Goal: Information Seeking & Learning: Check status

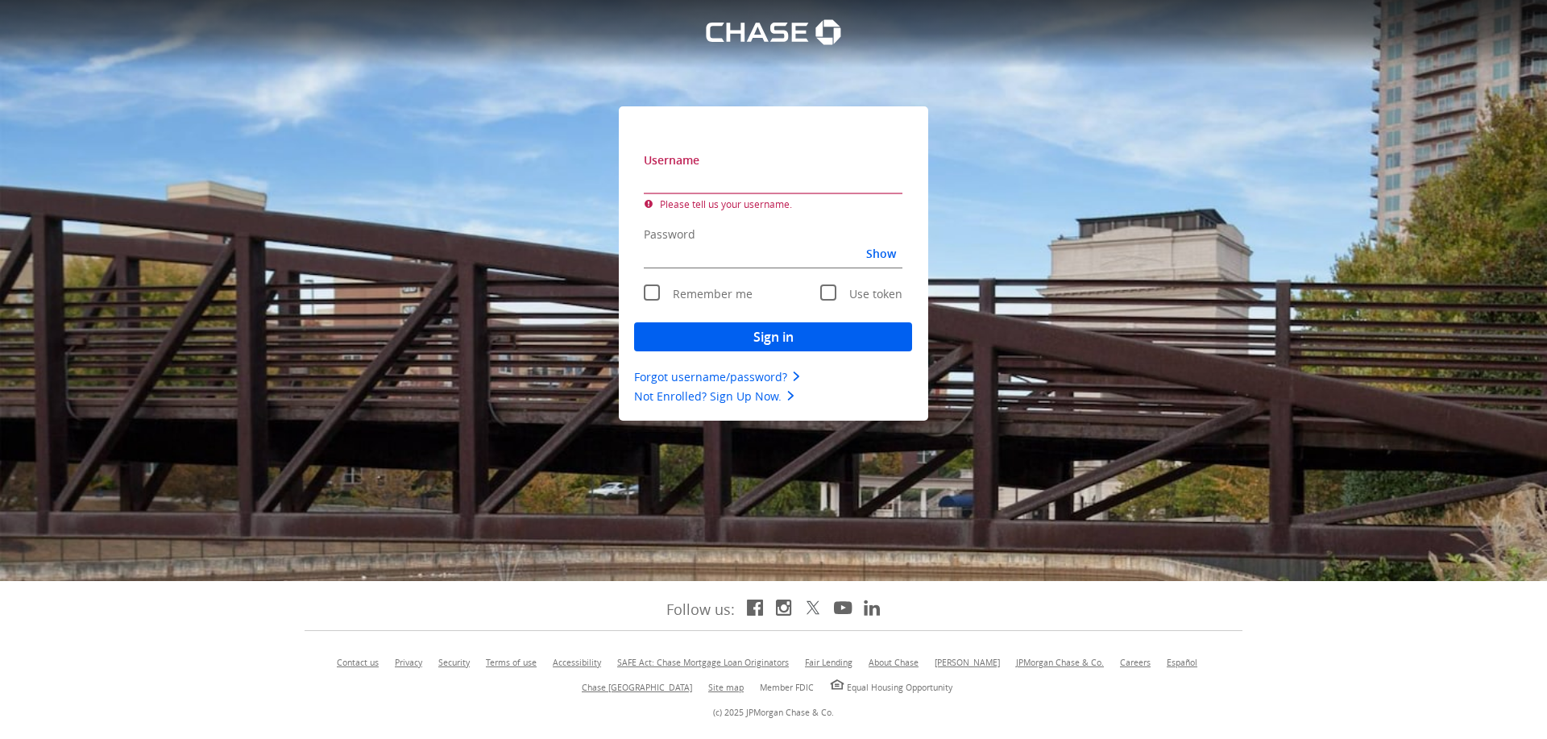
type input "smallean71"
type mds-text-input "smallean71"
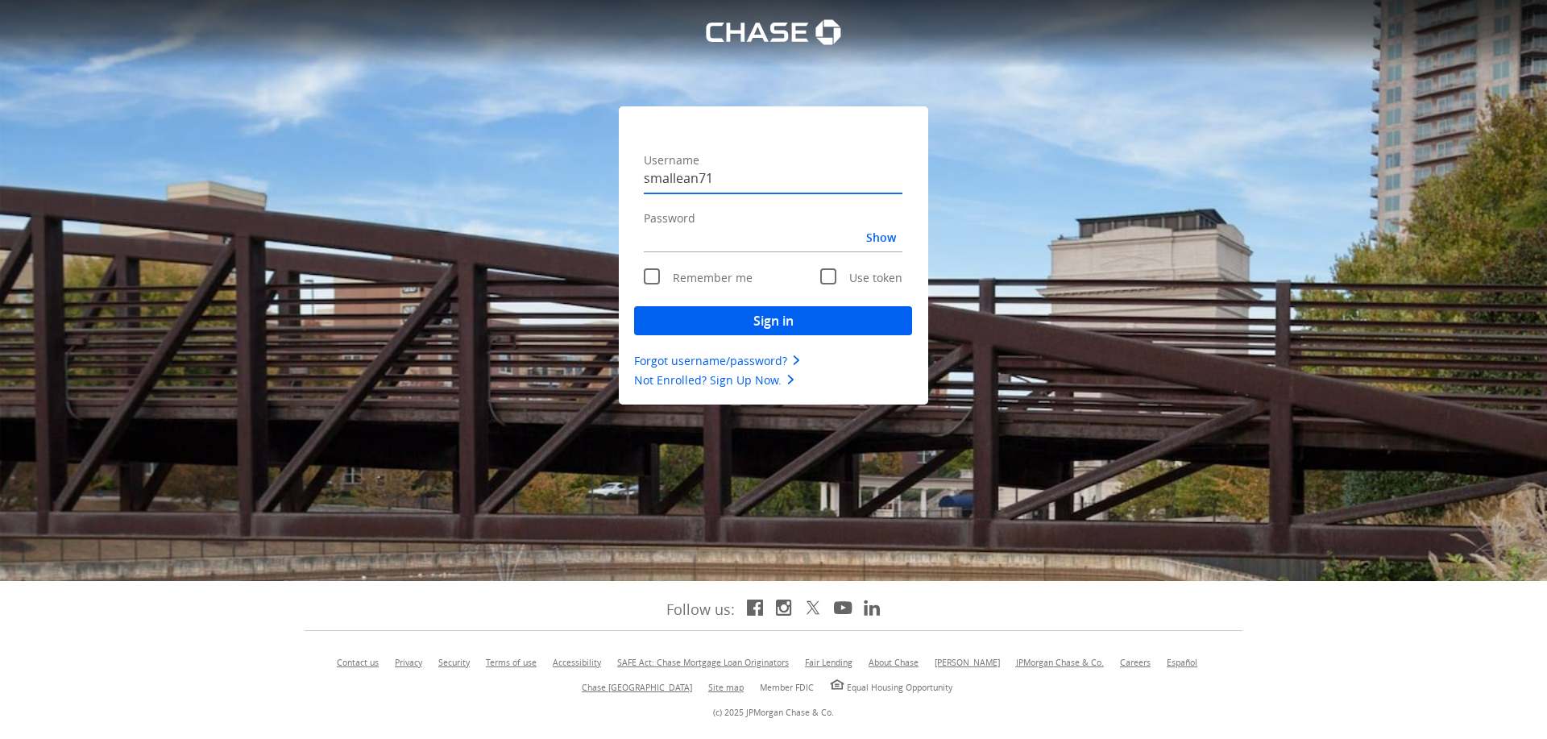
type mds-text-input-secure "Engagezfort1#"
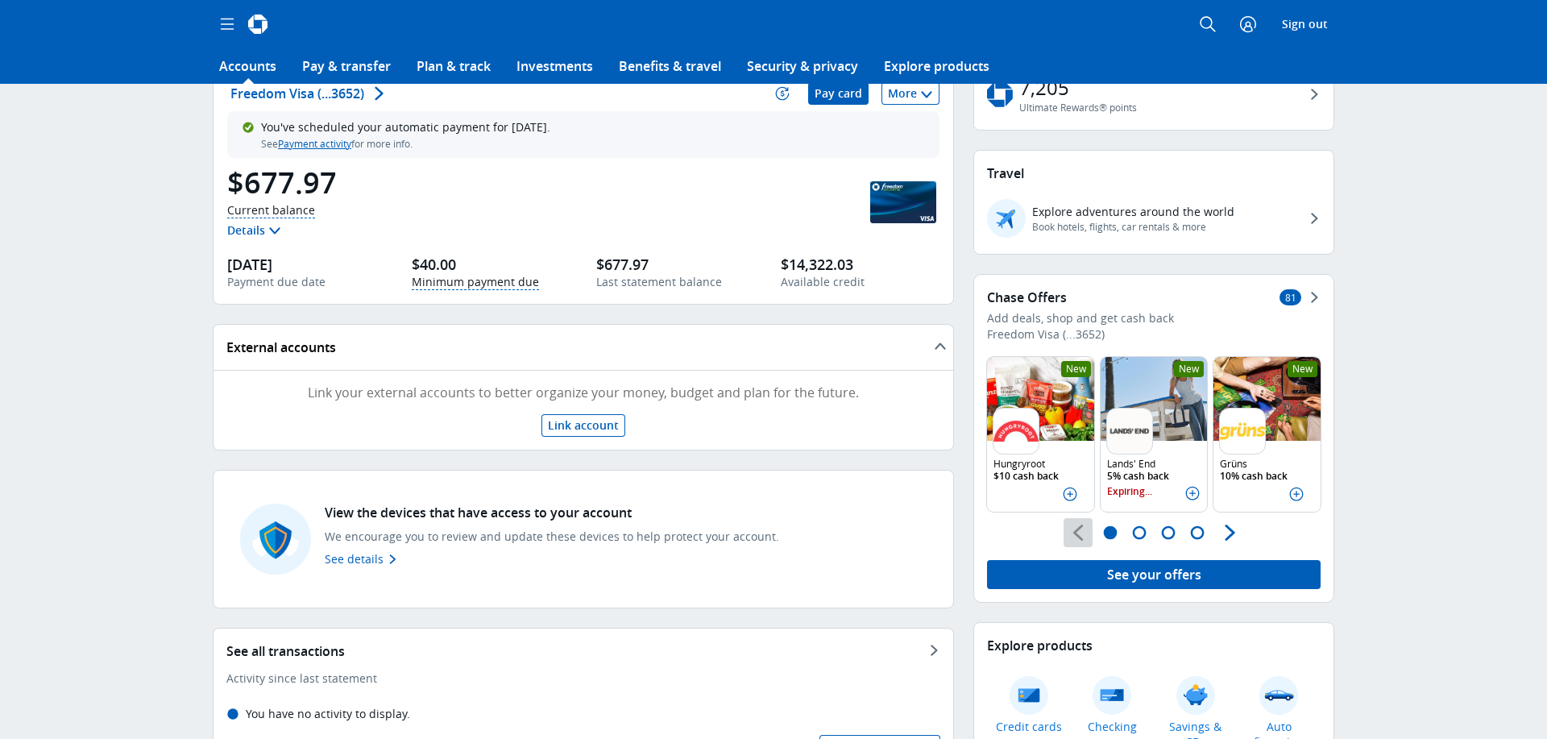
scroll to position [173, 0]
drag, startPoint x: 246, startPoint y: 90, endPoint x: 197, endPoint y: 162, distance: 86.9
click at [5, 606] on icon "" at bounding box center [2, 615] width 5 height 18
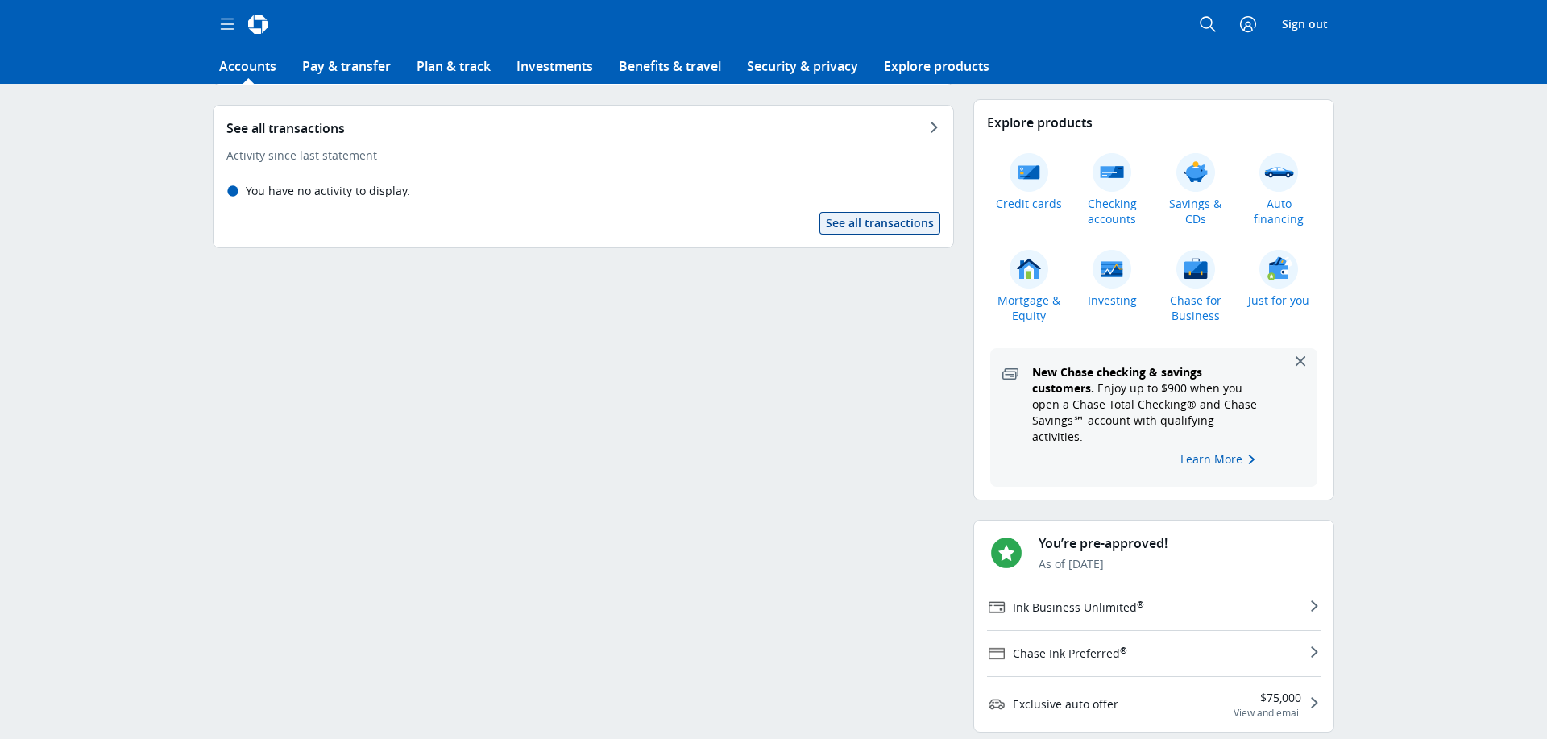
click at [891, 226] on span "See all transactions" at bounding box center [880, 223] width 108 height 16
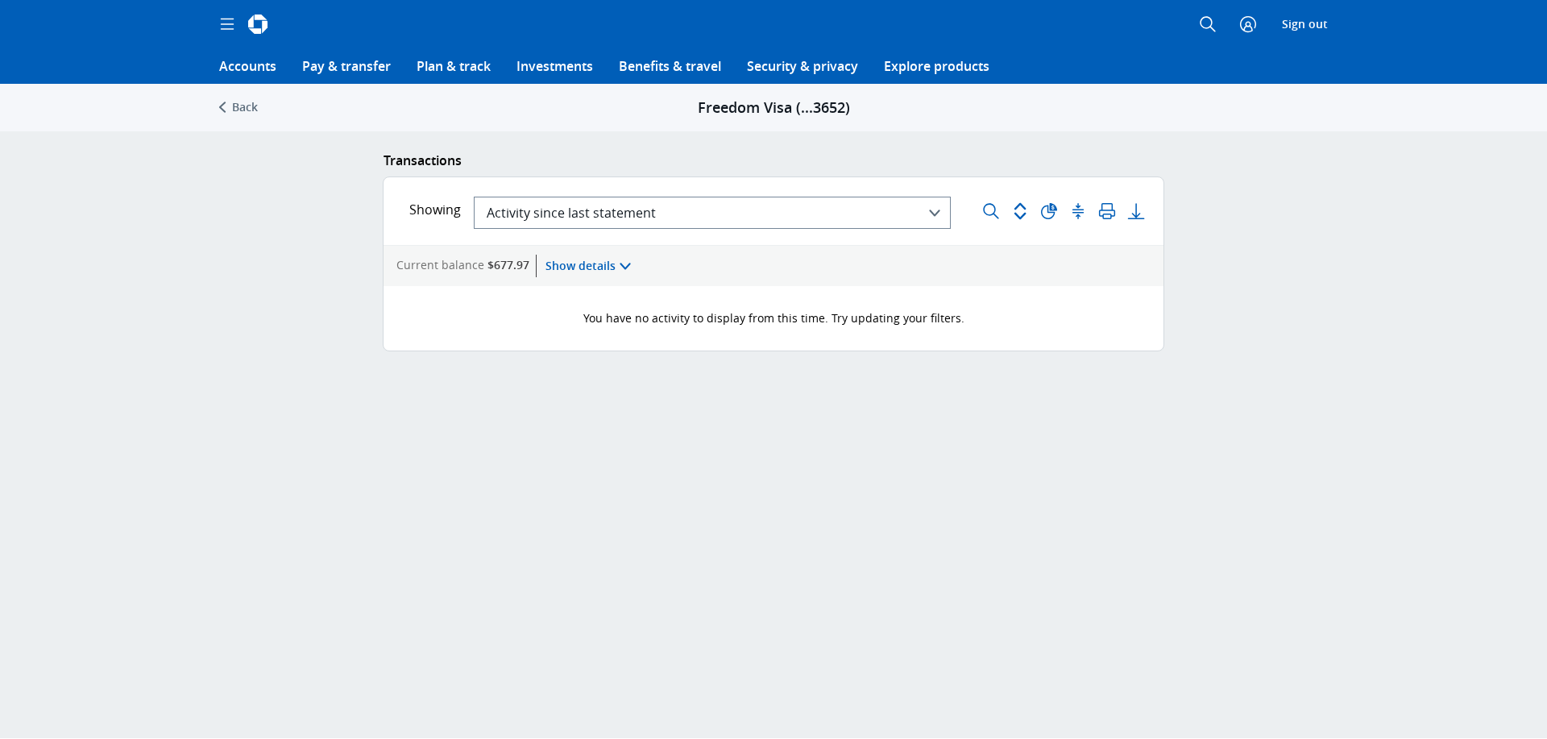
click at [637, 217] on span "Activity since last statement" at bounding box center [571, 213] width 169 height 18
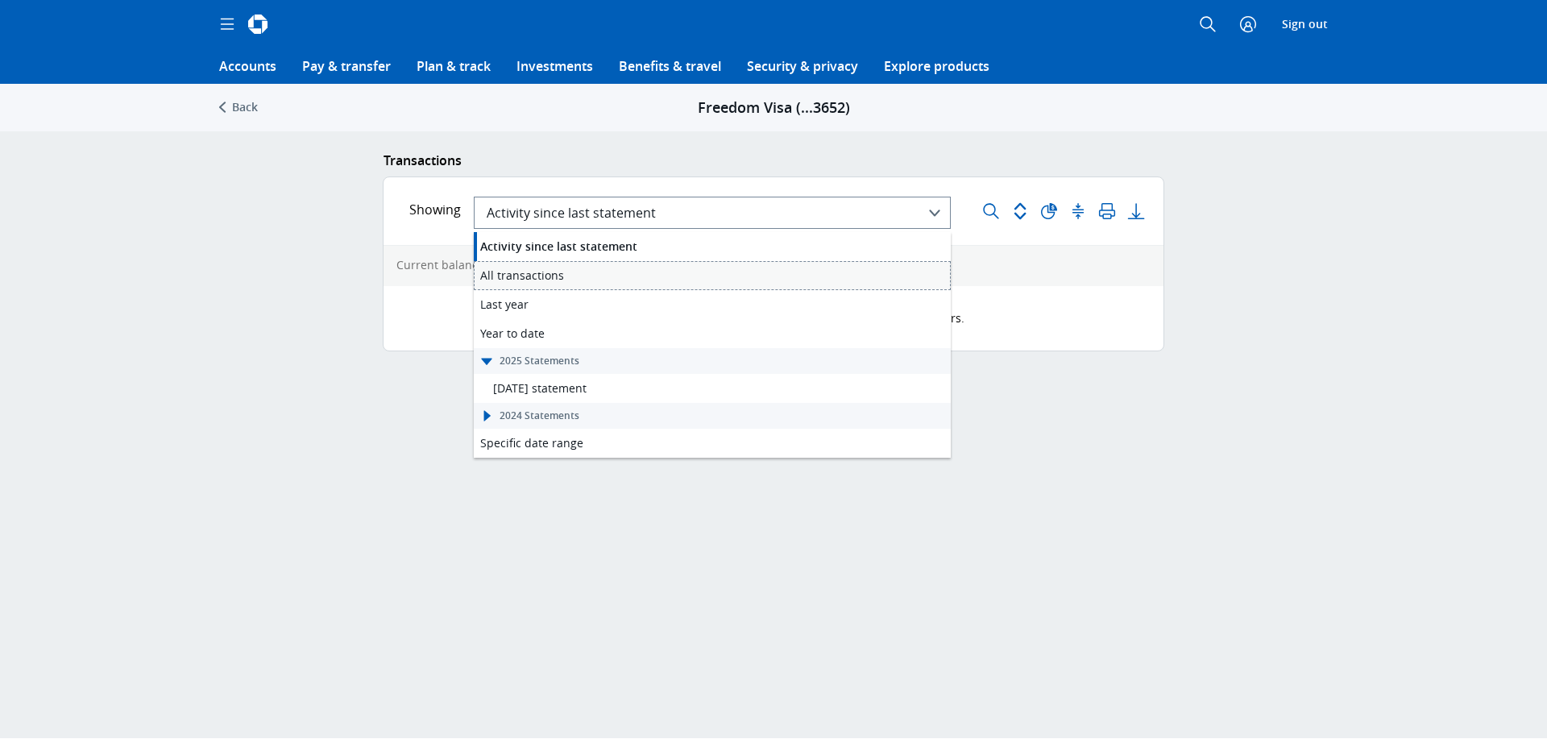
click at [617, 275] on div "All transactions All transactions" at bounding box center [712, 275] width 477 height 29
type mds-select "{"CARD_CYCLE_START_DATE":"[DATE]","CARD_CYCLE_END_DATE":"[DATE]"}"
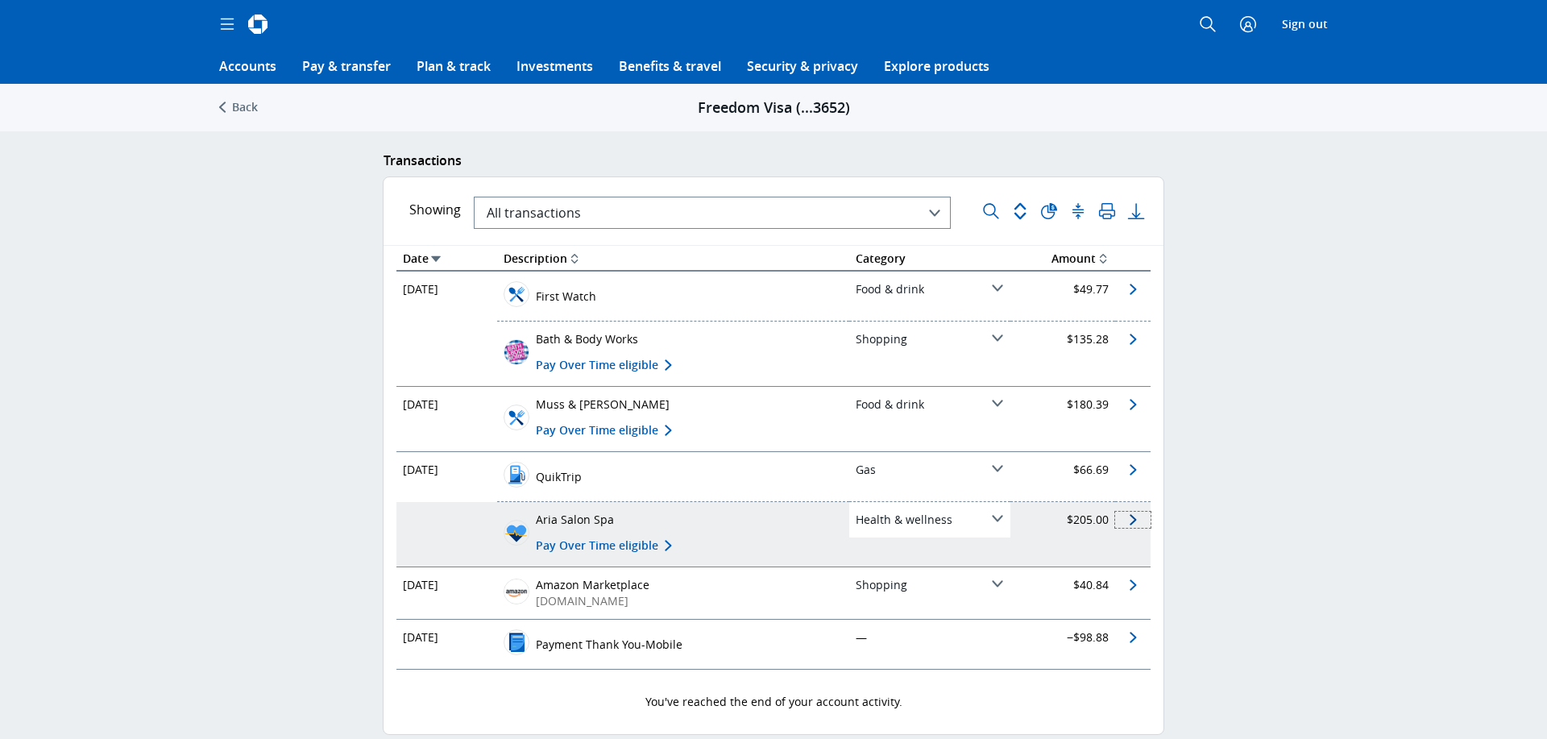
click at [1137, 517] on span "See details about this transaction" at bounding box center [1132, 518] width 35 height 16
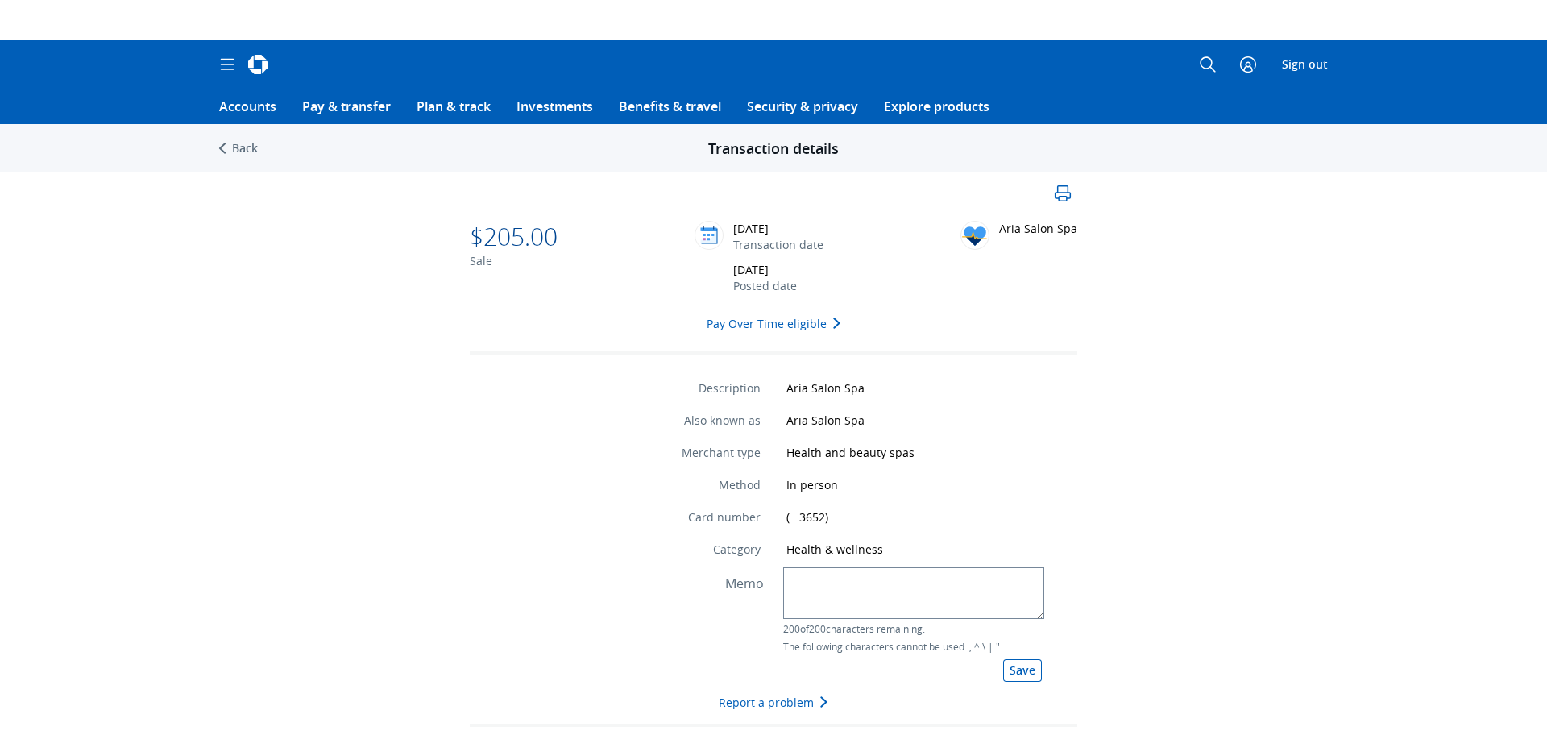
scroll to position [41, 0]
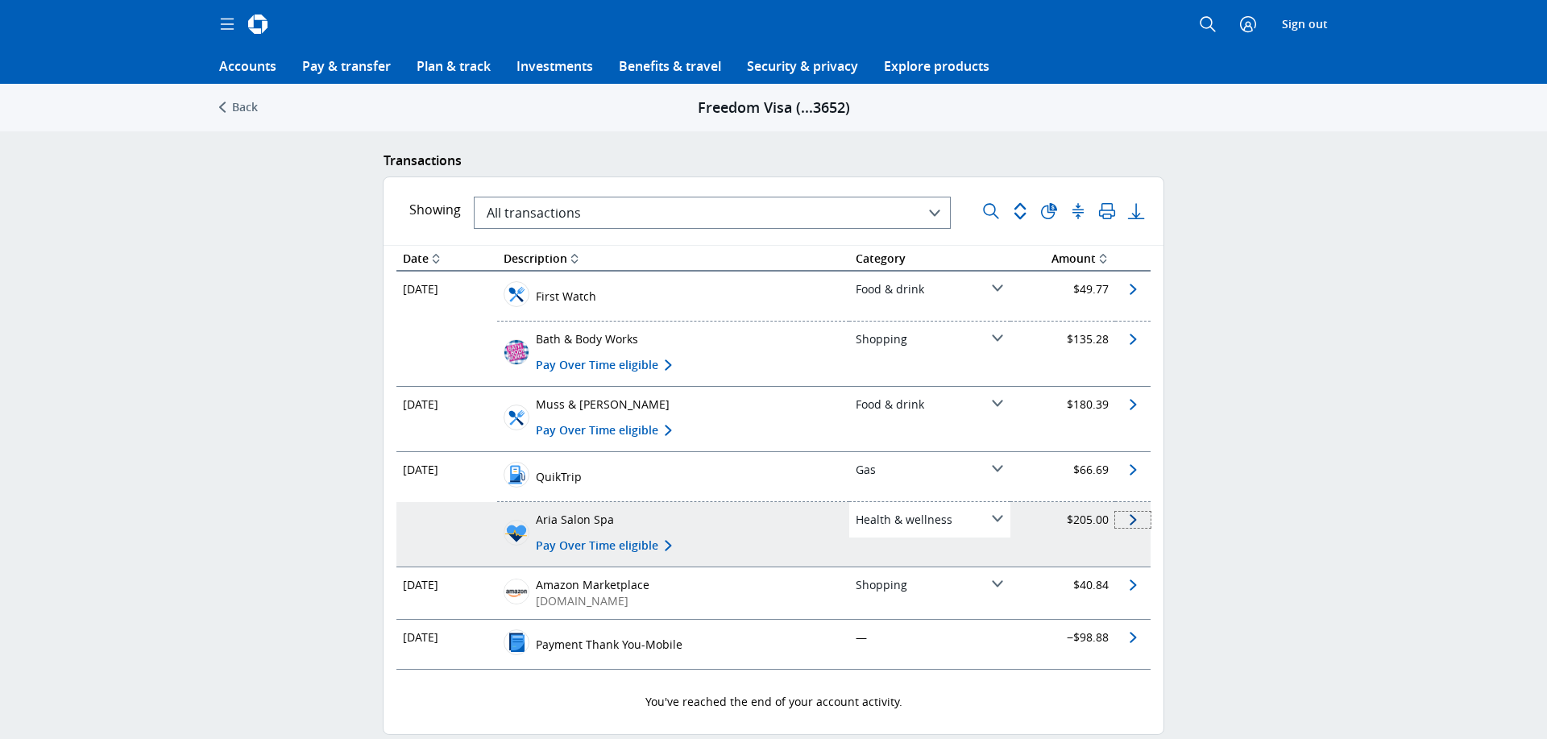
click at [1130, 522] on span "See details about this transaction" at bounding box center [1132, 518] width 35 height 16
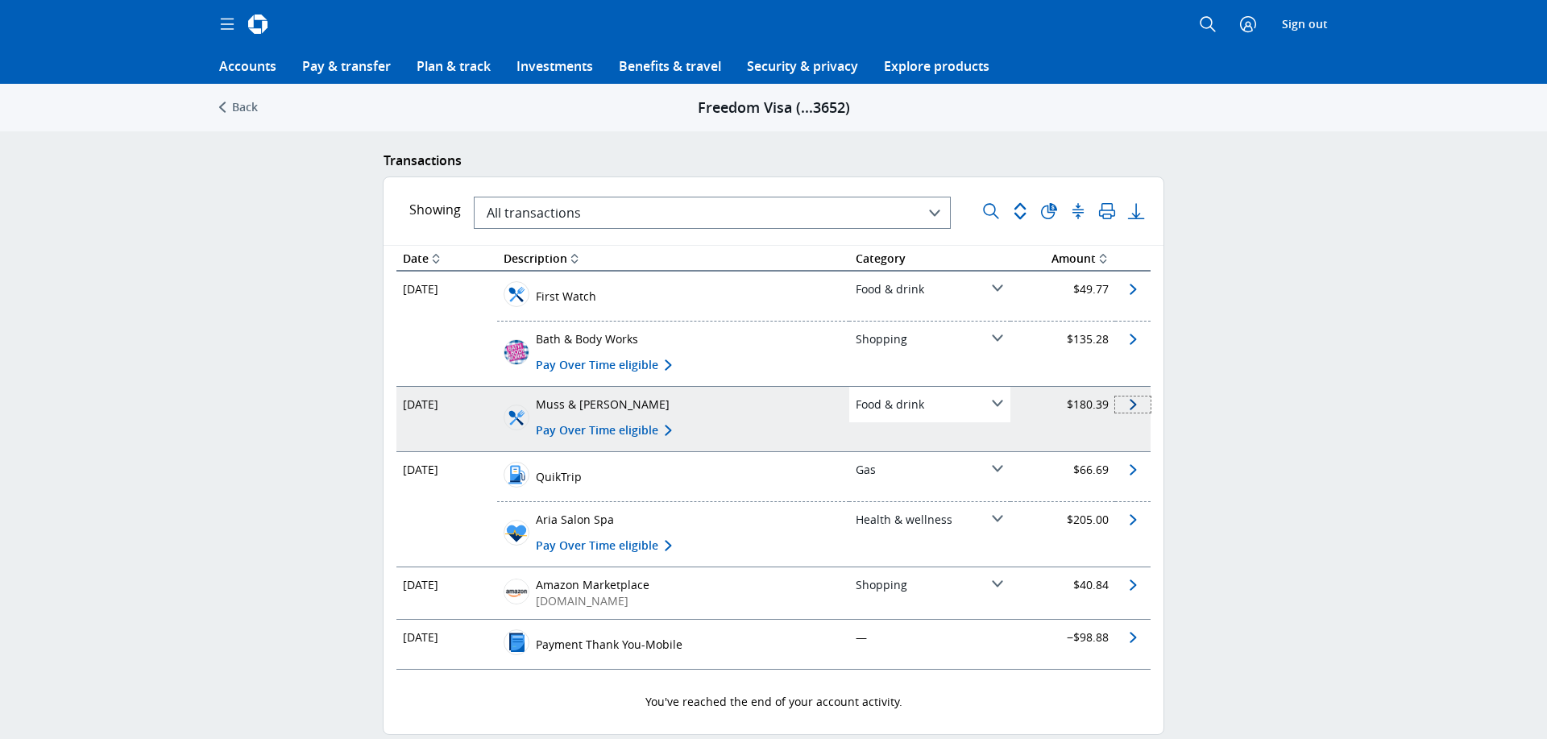
click at [1132, 400] on span "See details about this transaction" at bounding box center [1132, 403] width 35 height 16
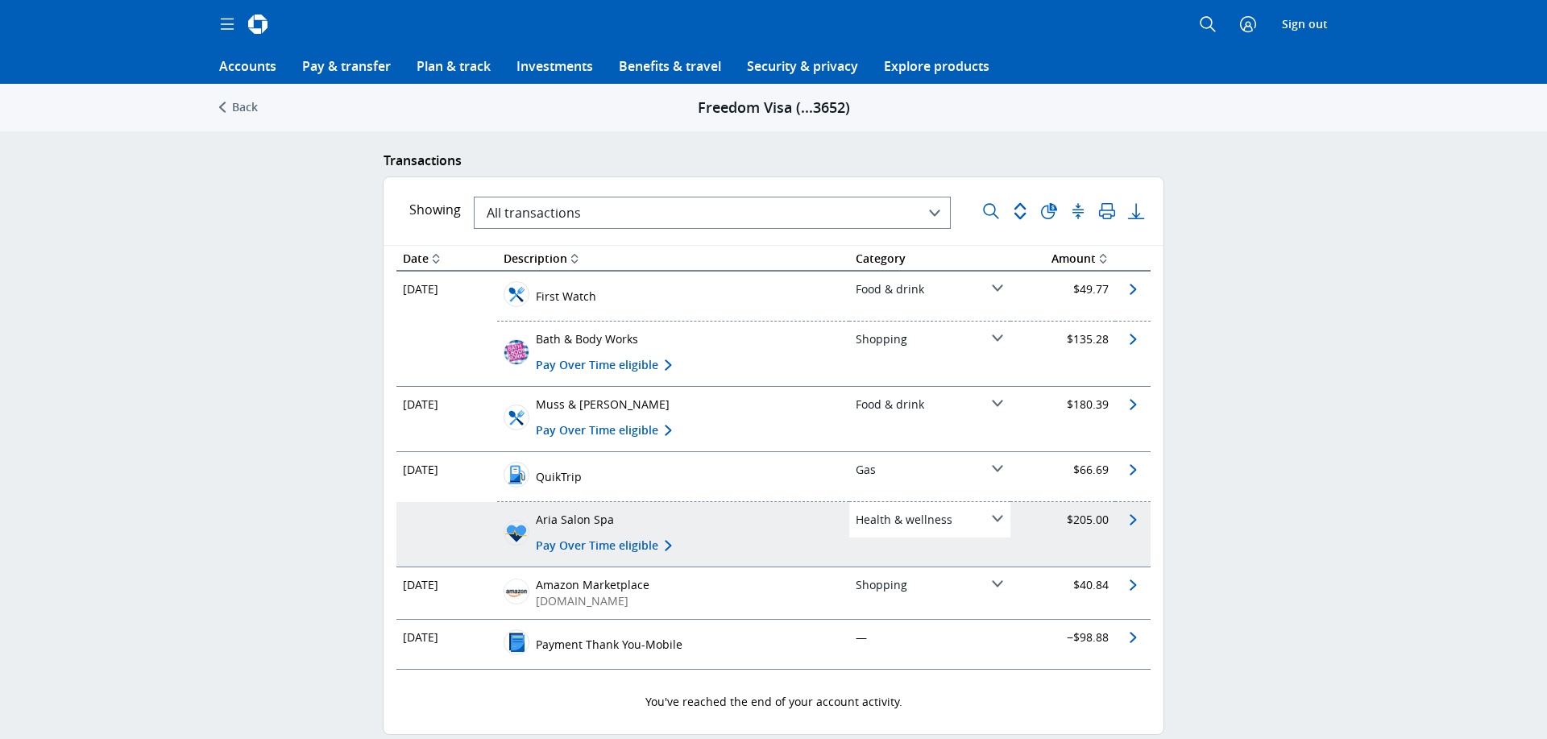
scroll to position [55, 0]
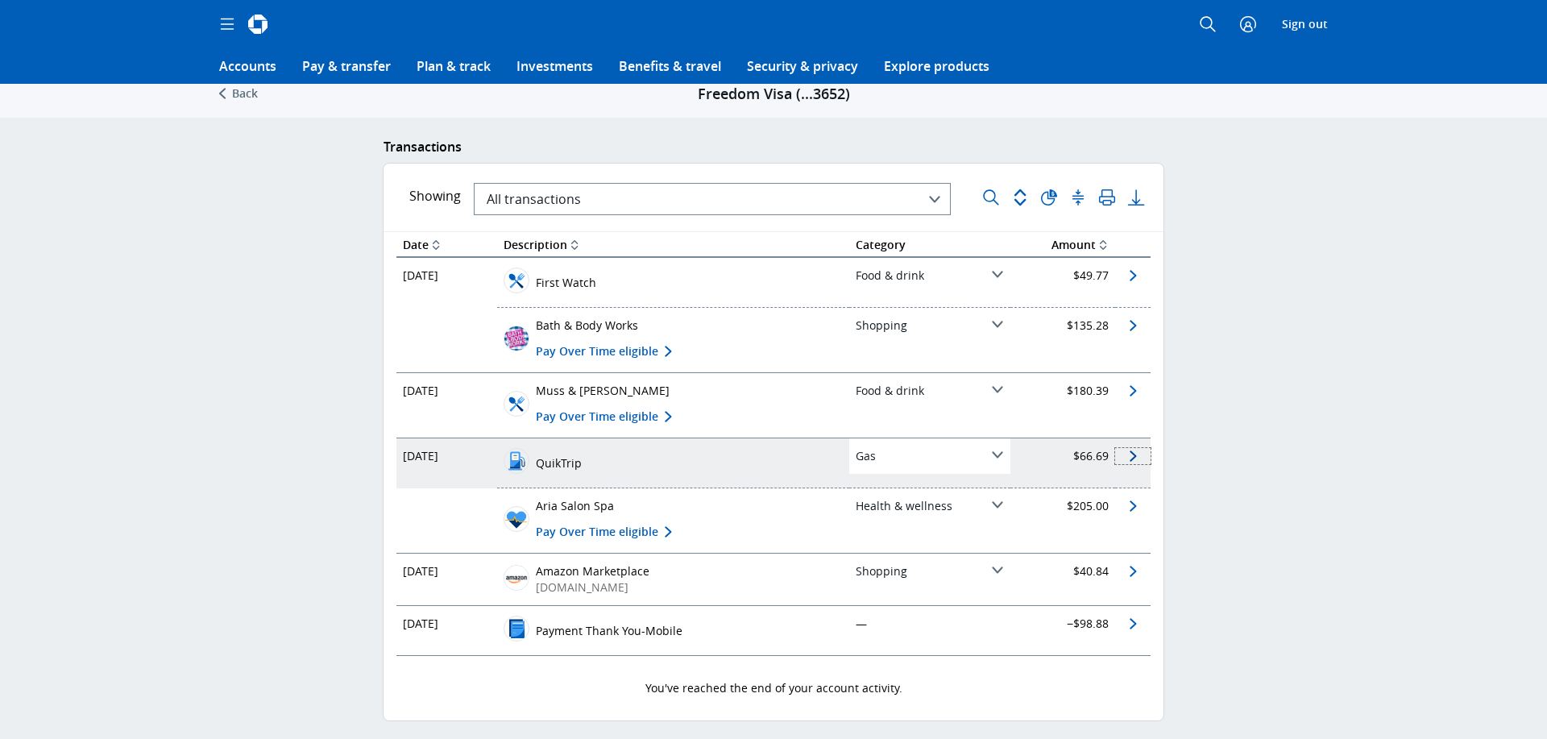
click at [1137, 455] on span "See details about this transaction" at bounding box center [1132, 454] width 35 height 16
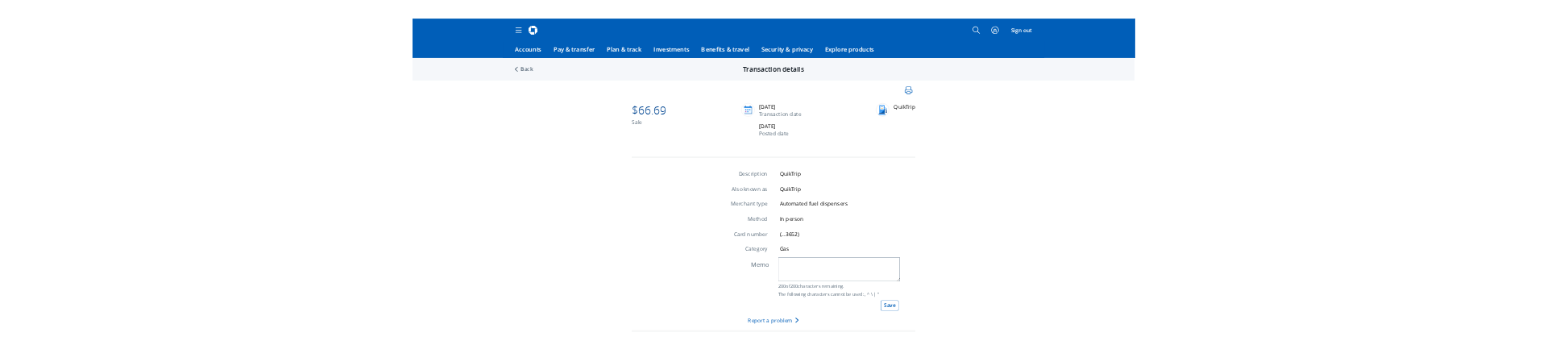
scroll to position [41, 0]
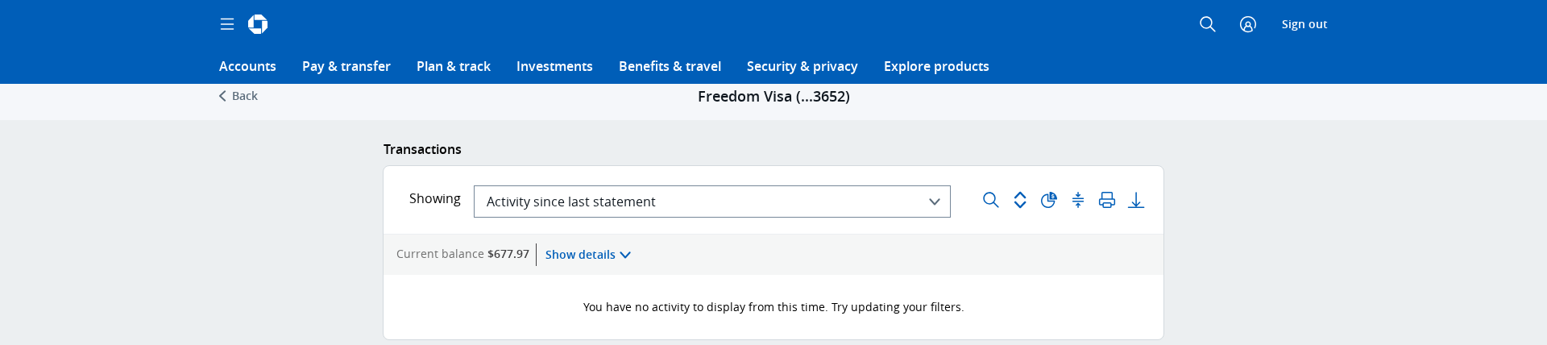
scroll to position [67, 0]
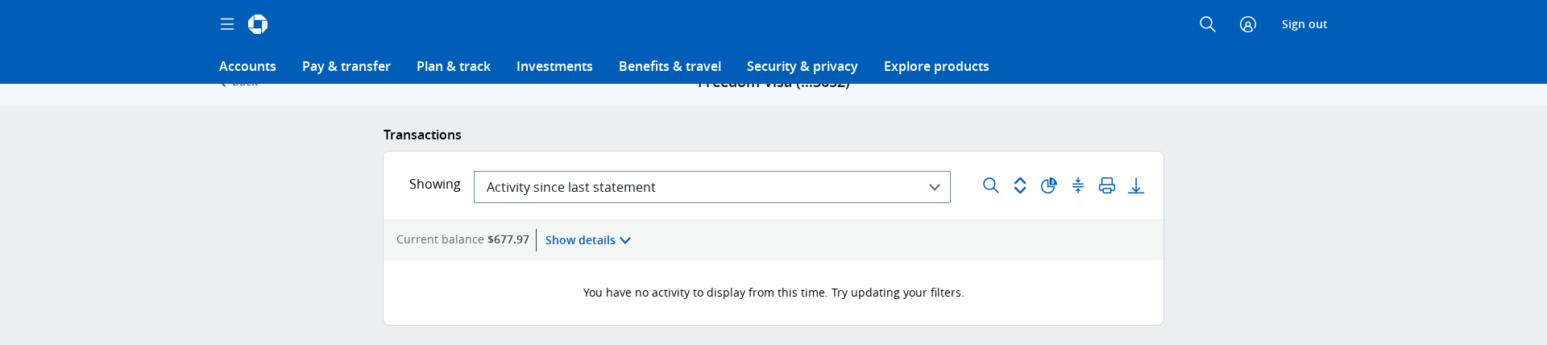
click at [656, 185] on button "Activity since last statement" at bounding box center [712, 187] width 477 height 32
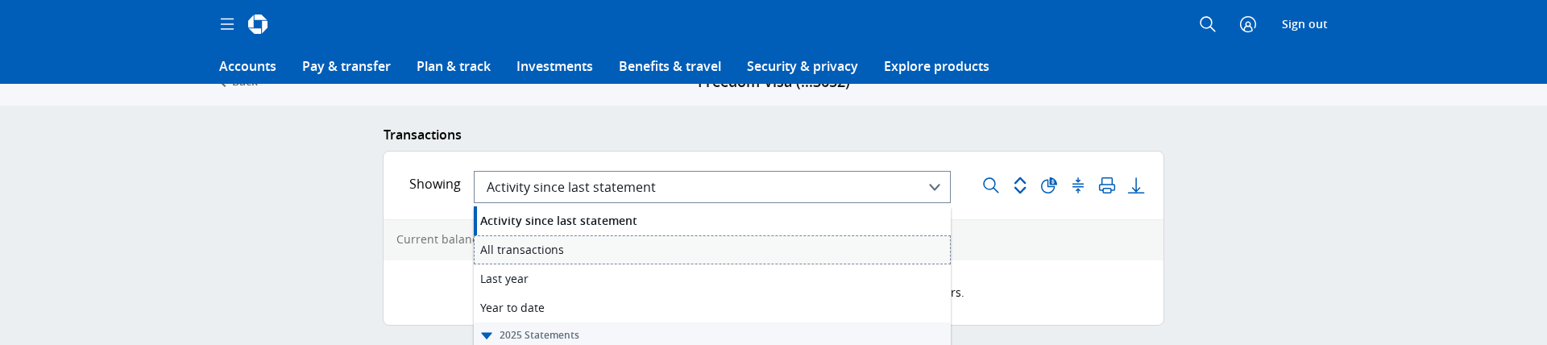
click at [615, 241] on div "All transactions All transactions" at bounding box center [712, 249] width 477 height 29
type mds-select "{"CARD_CYCLE_START_DATE":"2023-08-30","CARD_CYCLE_END_DATE":"2025-08-30"}"
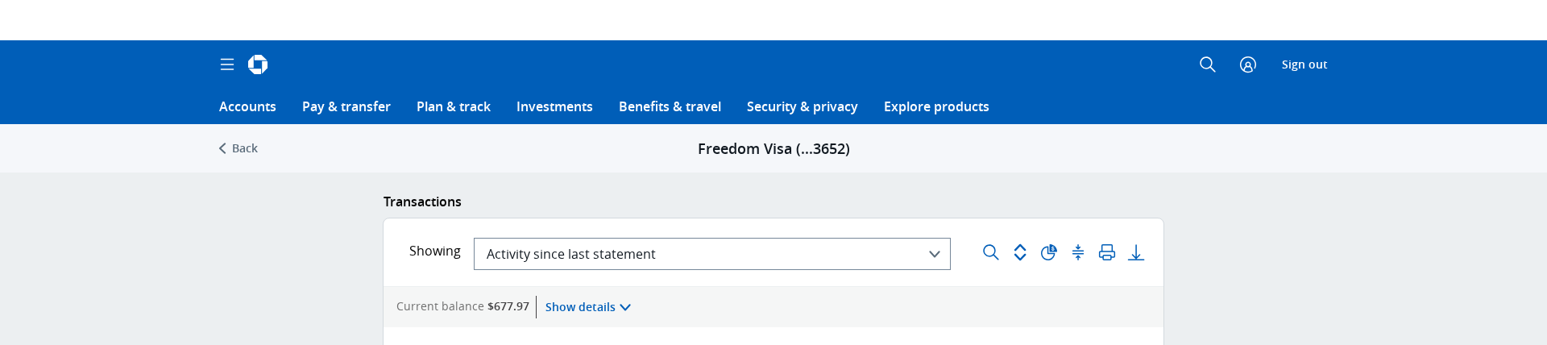
click at [1163, 151] on div "Freedom Visa (...3652)" at bounding box center [1094, 148] width 488 height 23
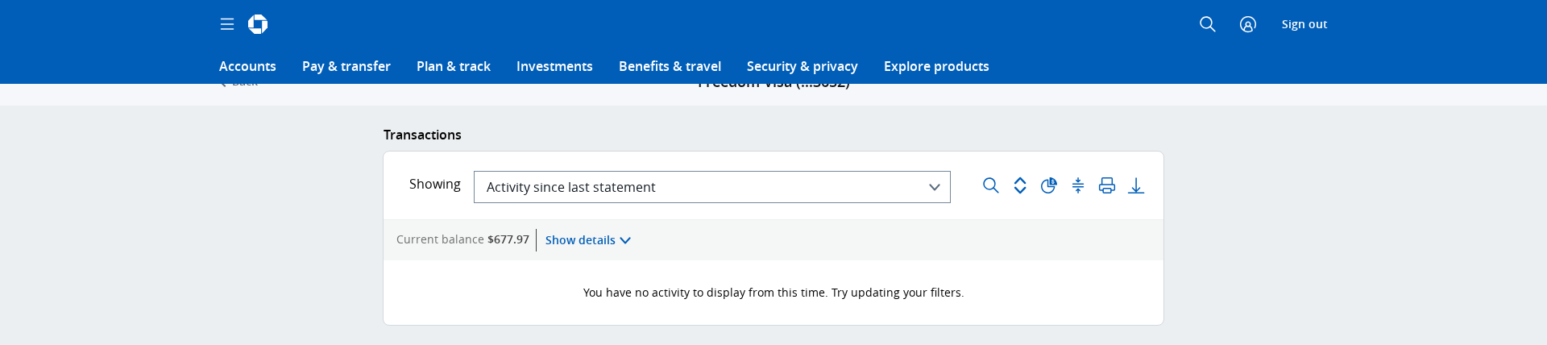
scroll to position [41, 0]
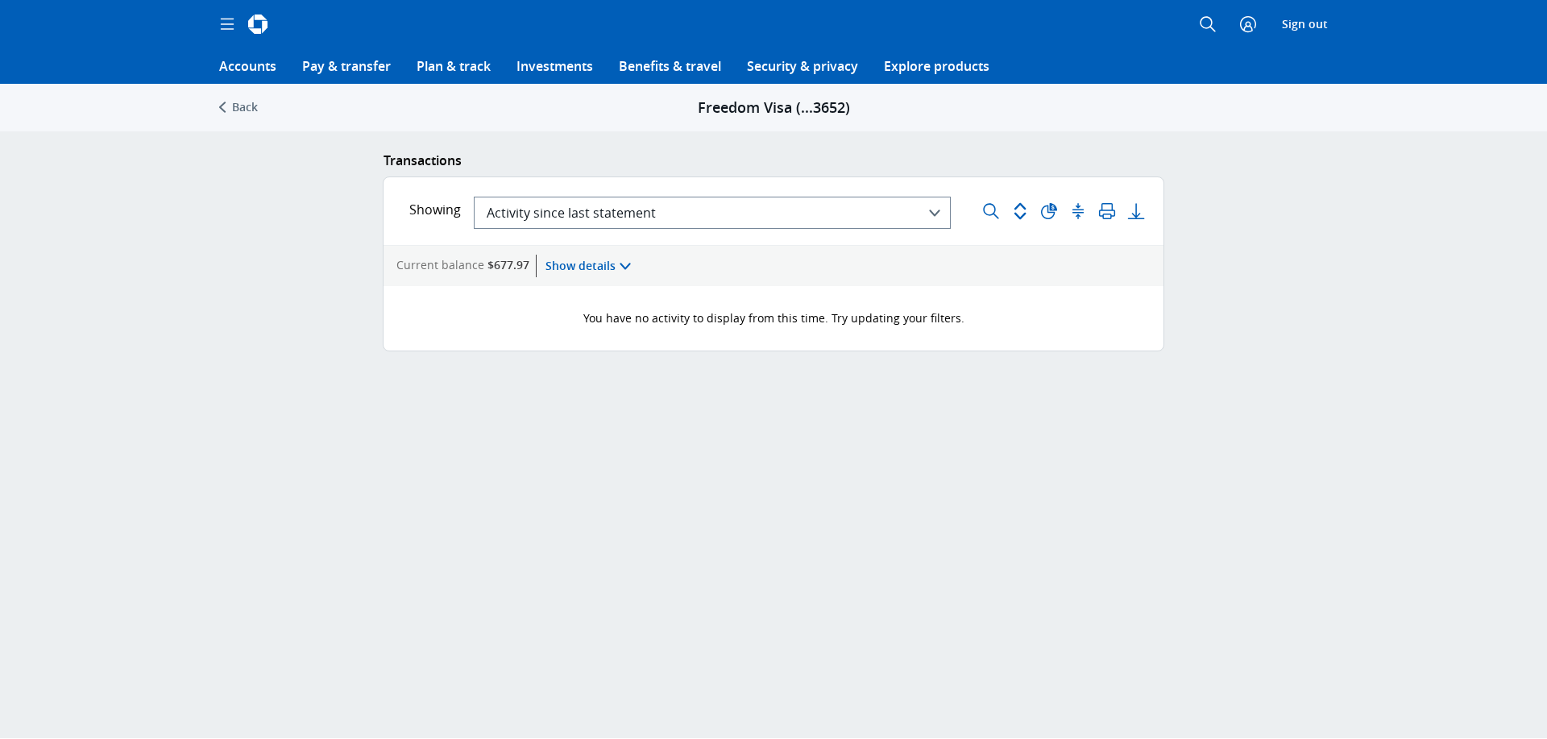
click at [580, 209] on span "Activity since last statement" at bounding box center [571, 213] width 169 height 18
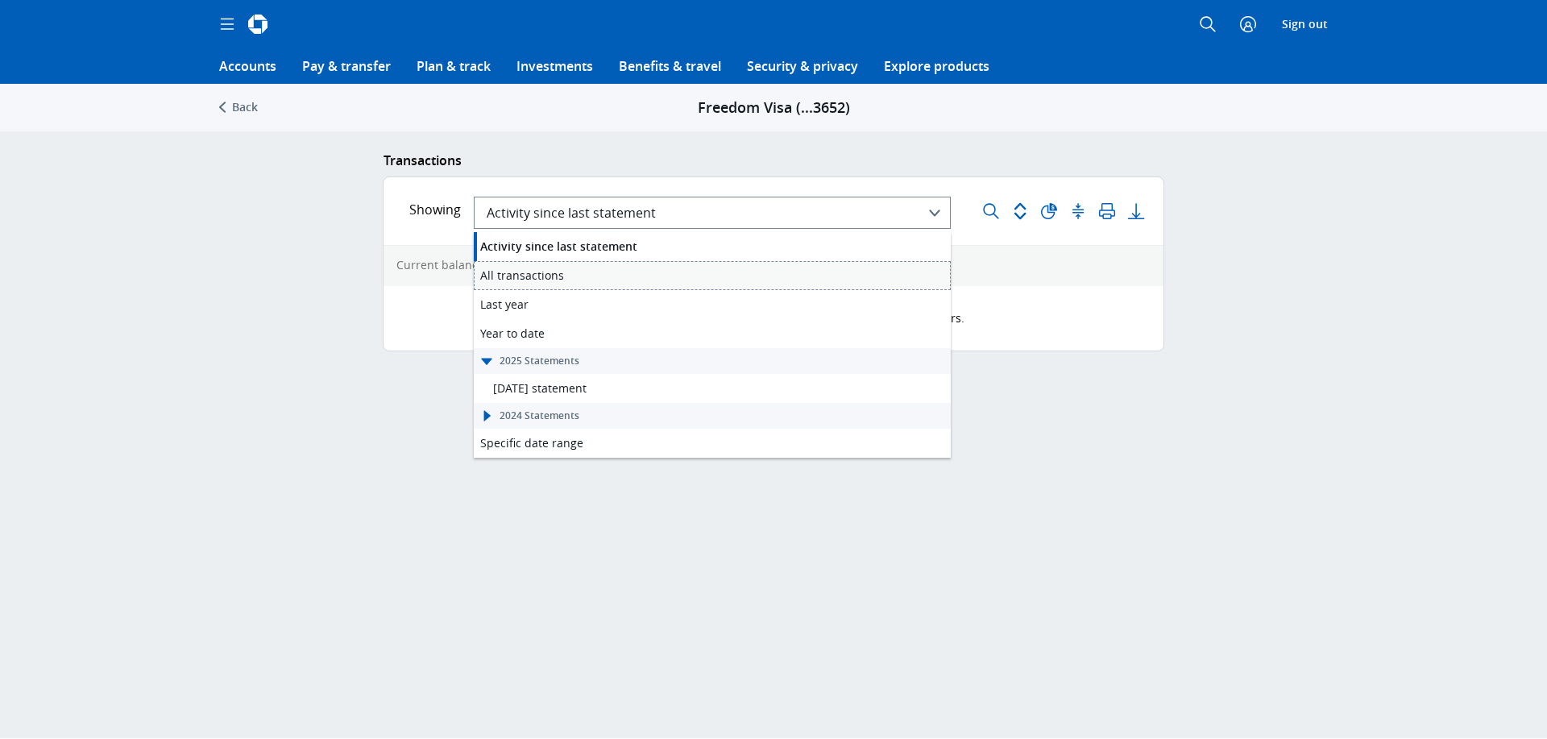
click at [563, 271] on div "All transactions All transactions" at bounding box center [712, 275] width 477 height 29
type mds-select "{"CARD_CYCLE_START_DATE":"2023-08-30","CARD_CYCLE_END_DATE":"2025-08-30"}"
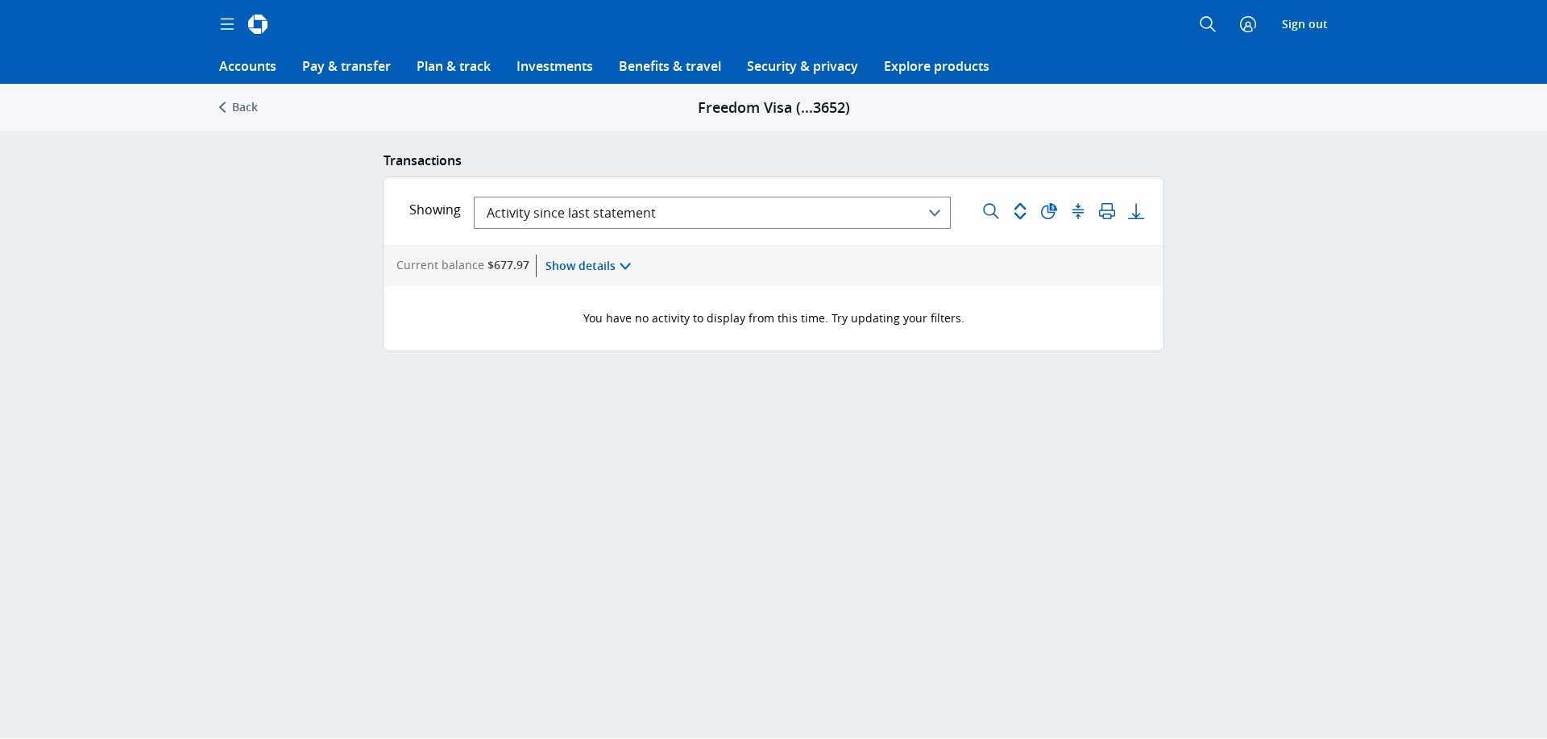
click at [5, 344] on icon "" at bounding box center [2, 747] width 5 height 18
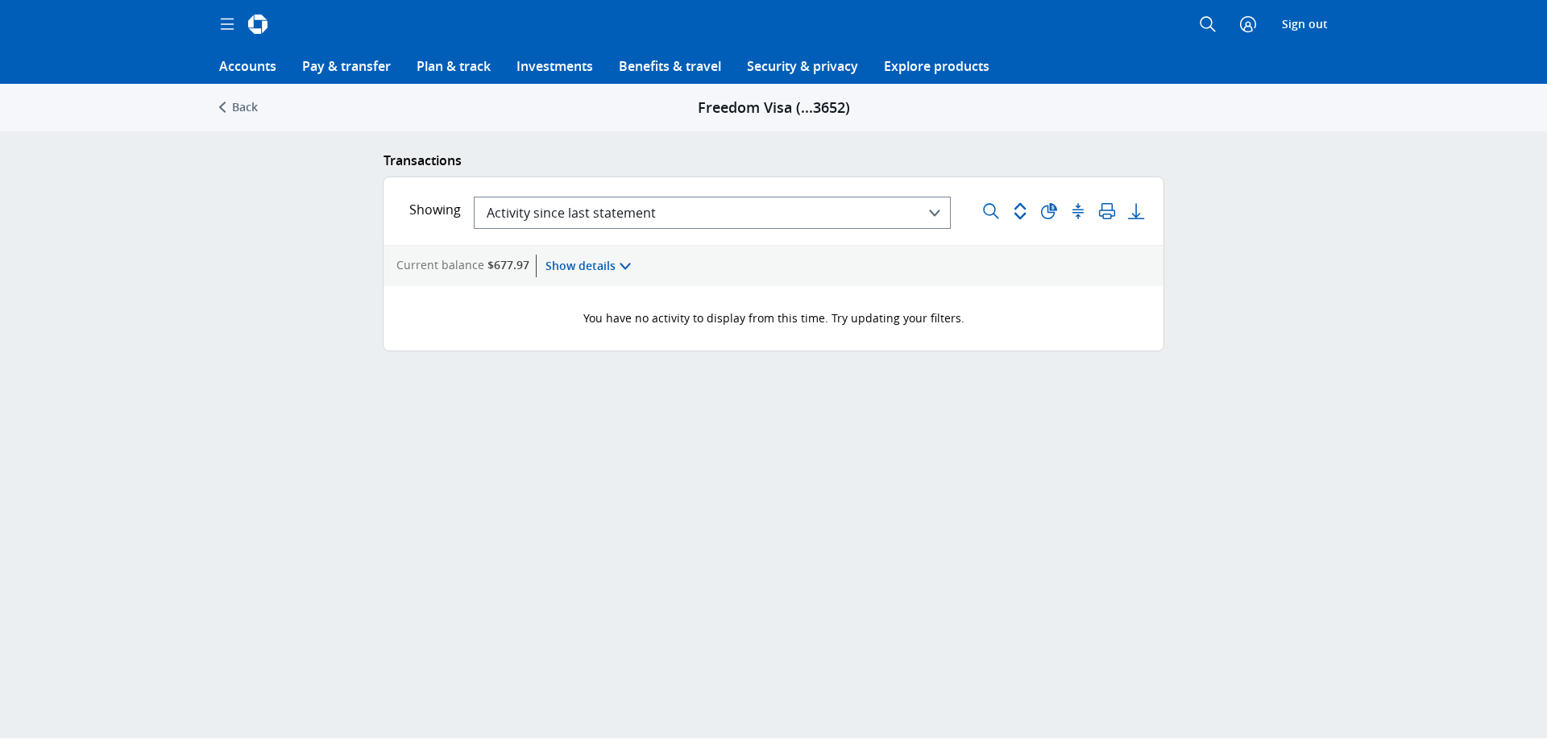
click at [5, 738] on icon "" at bounding box center [2, 747] width 5 height 18
click at [749, 224] on button "Activity since last statement" at bounding box center [712, 213] width 477 height 32
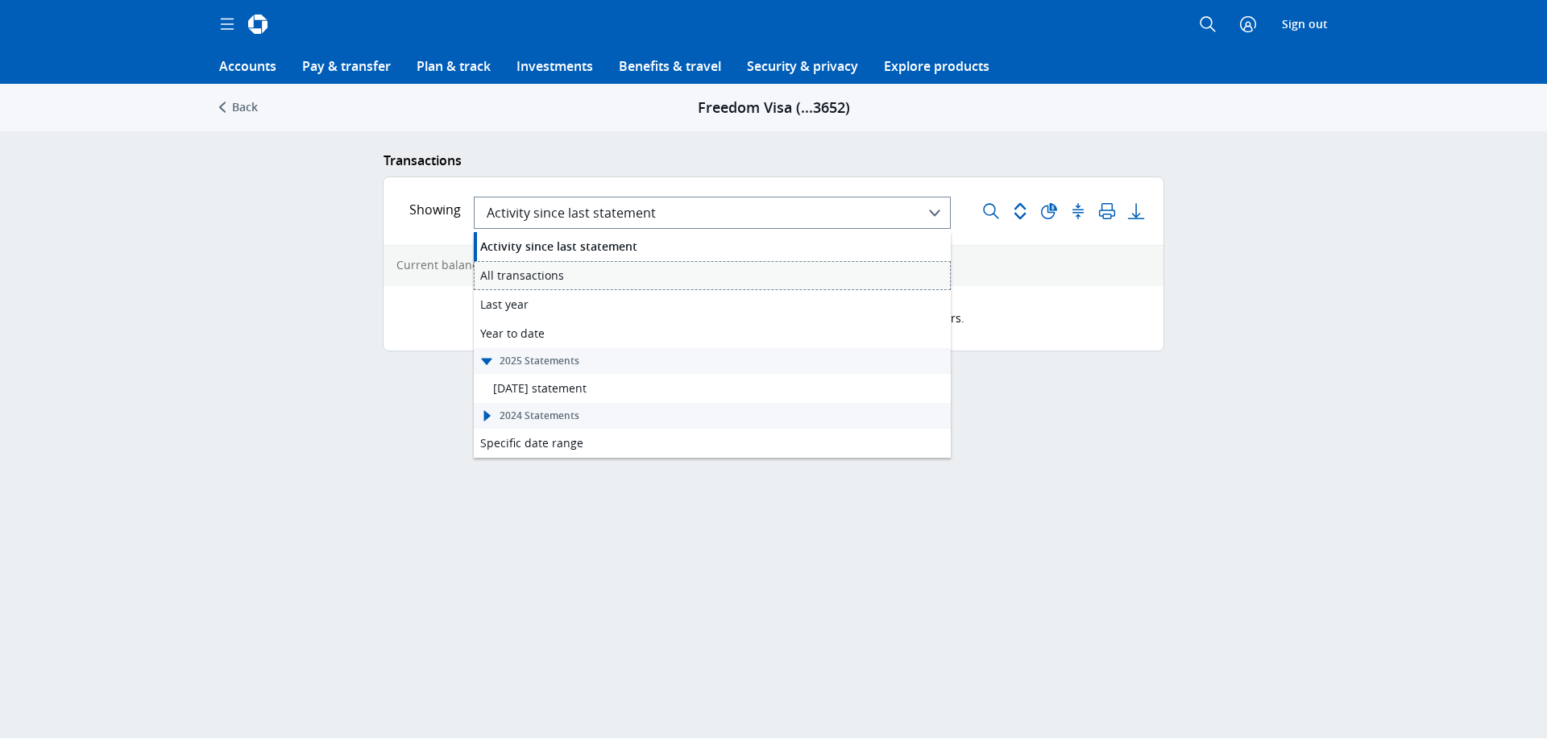
click at [593, 275] on div "All transactions All transactions" at bounding box center [712, 275] width 477 height 29
type mds-select "{"CARD_CYCLE_START_DATE":"[DATE]","CARD_CYCLE_END_DATE":"[DATE]"}"
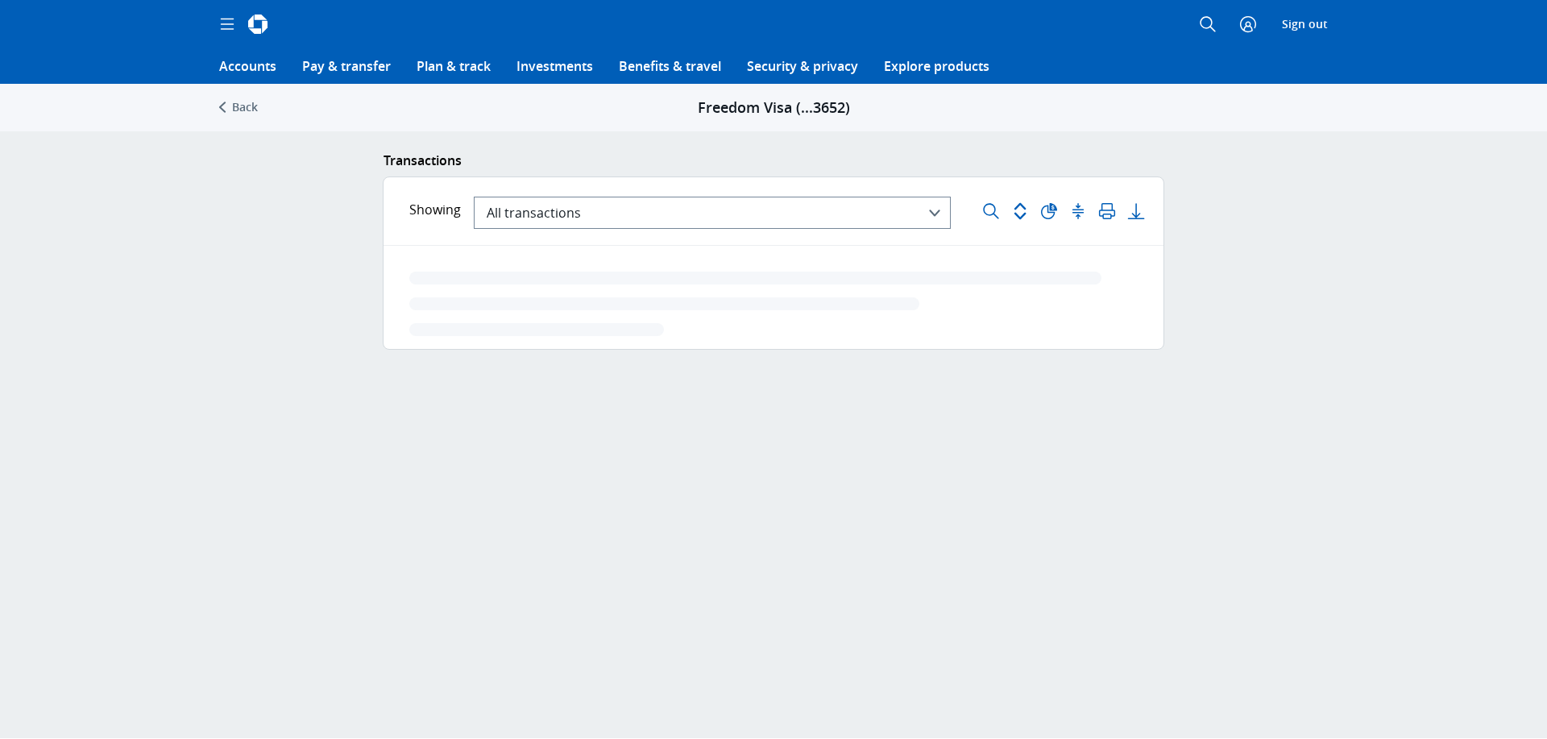
scroll to position [40, 0]
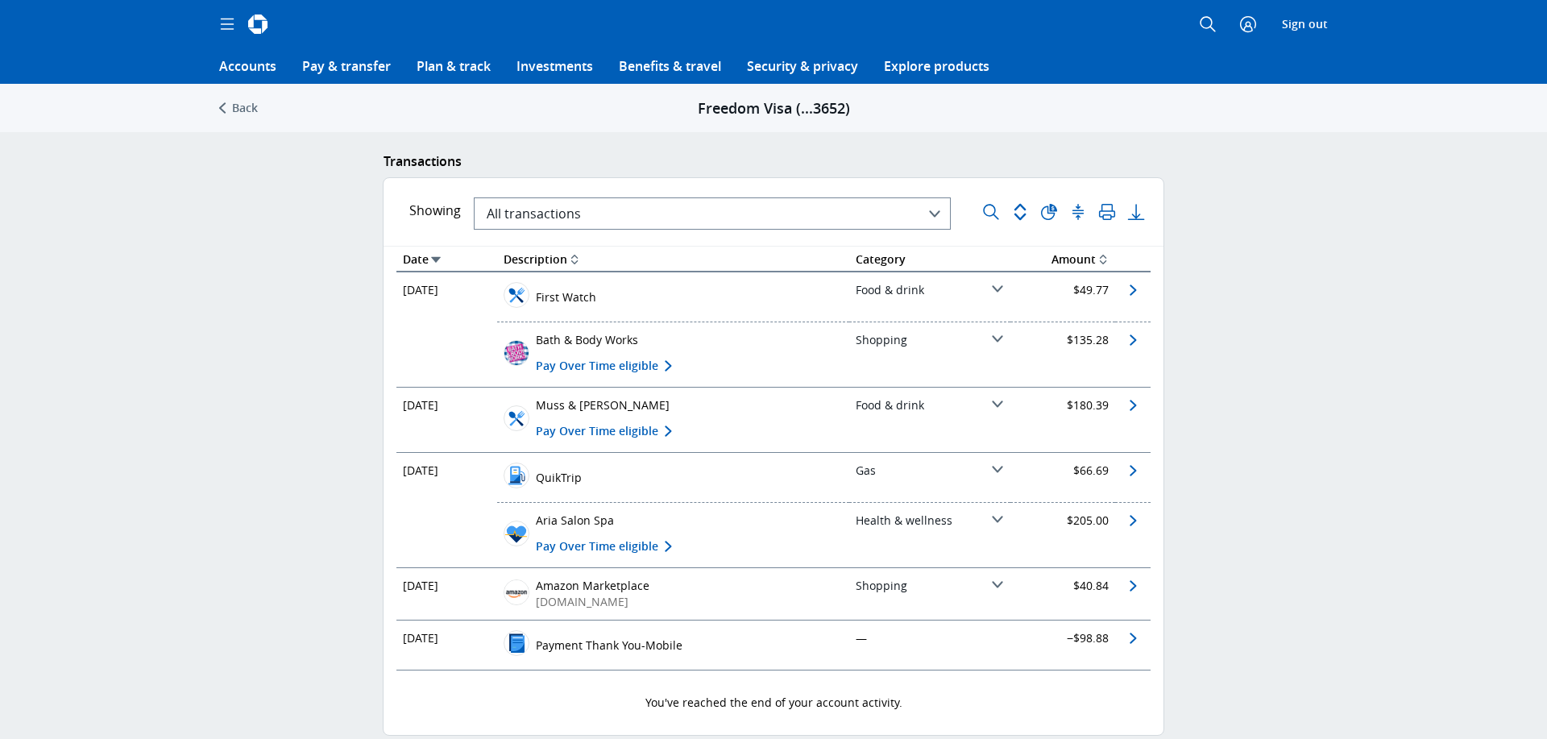
click at [5, 738] on icon "" at bounding box center [2, 748] width 5 height 18
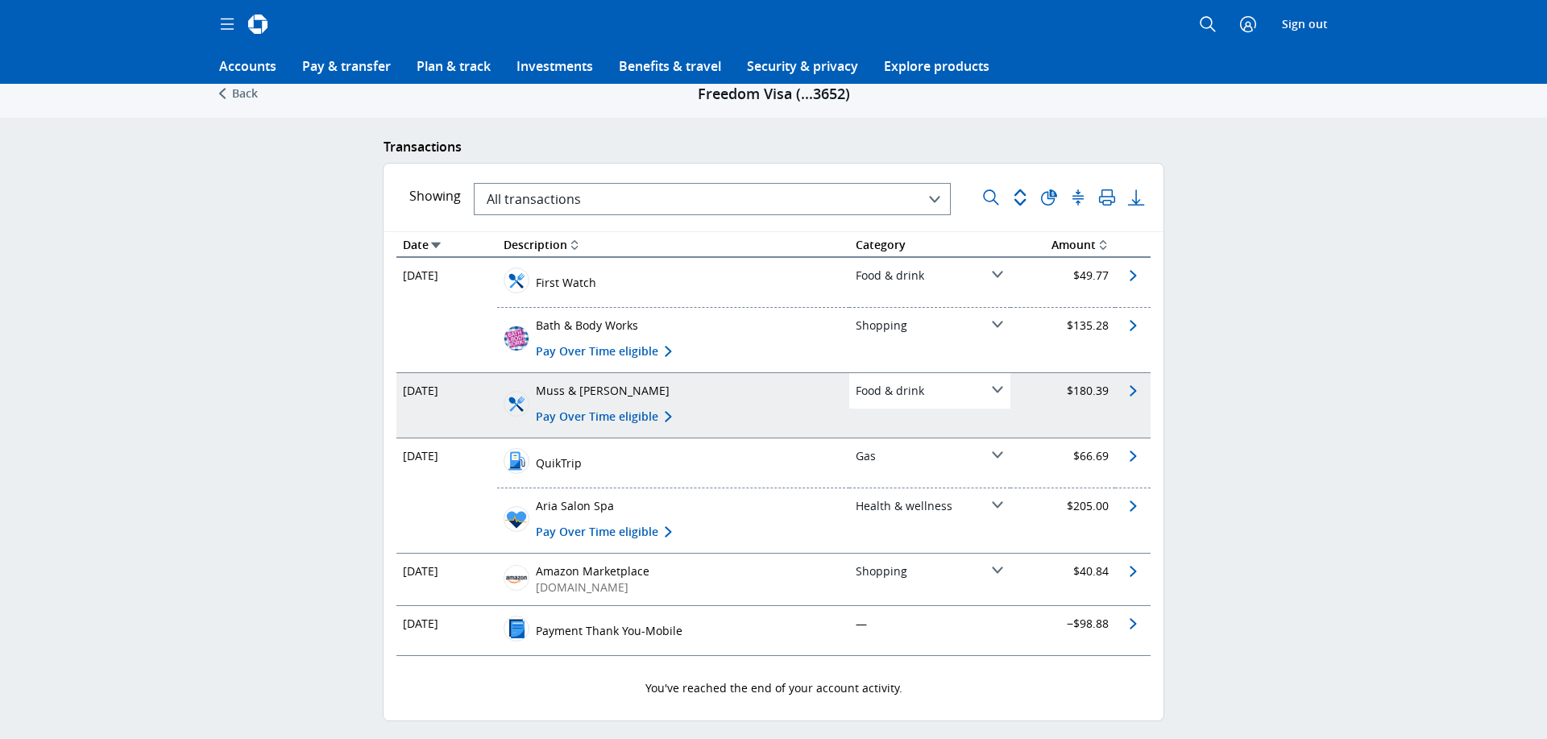
scroll to position [0, 0]
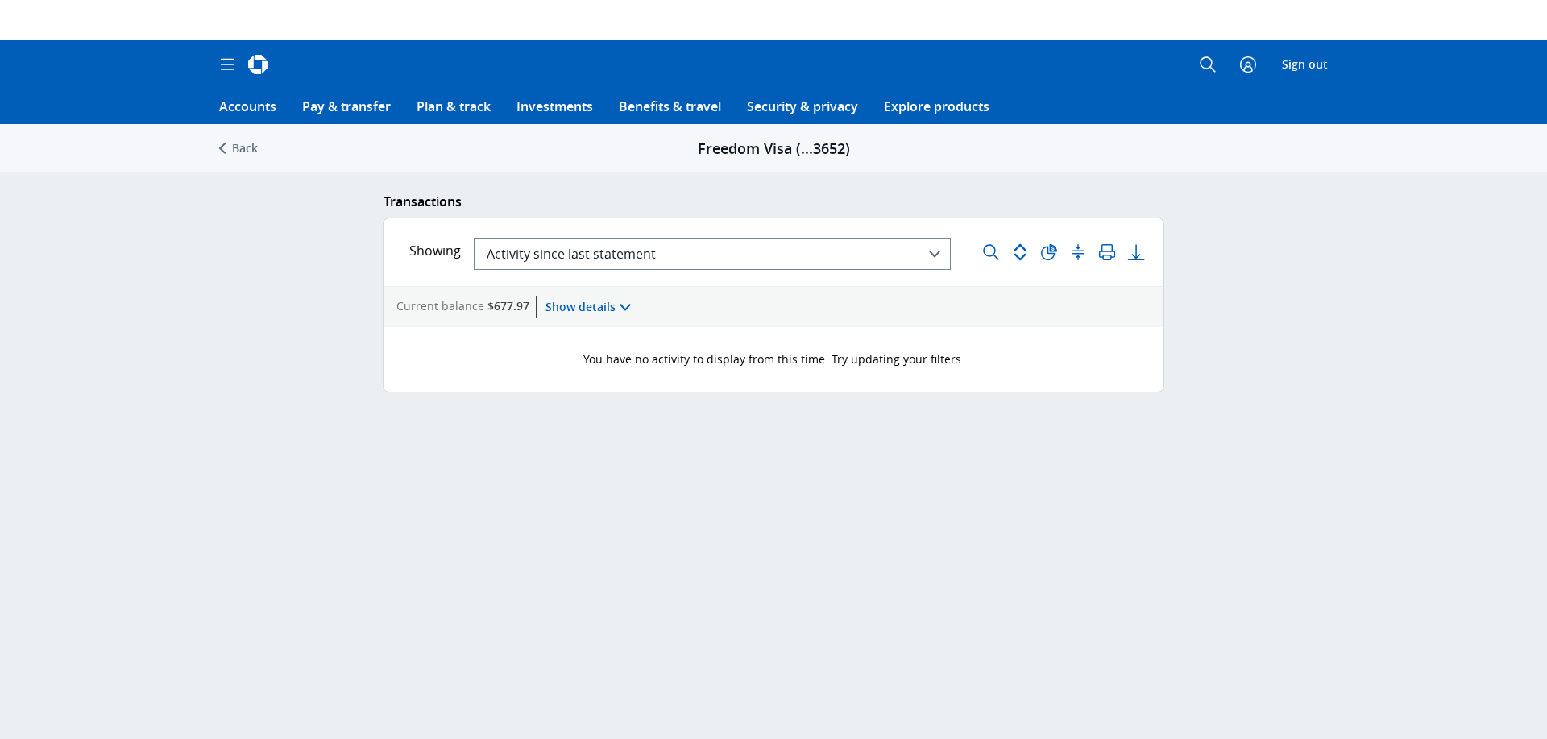
scroll to position [41, 0]
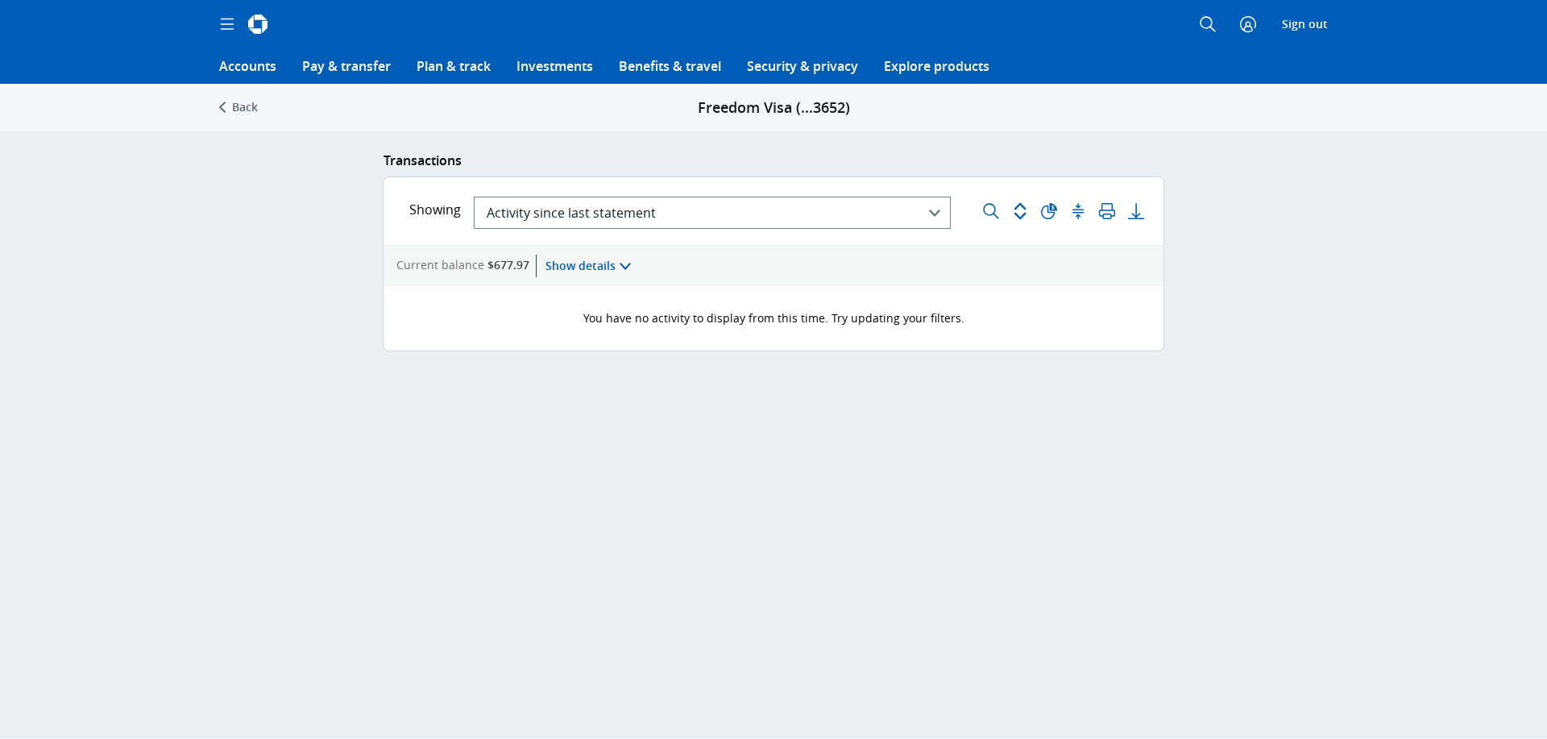
click at [5, 738] on icon "" at bounding box center [2, 747] width 5 height 18
click at [628, 214] on span "Activity since last statement" at bounding box center [571, 213] width 169 height 18
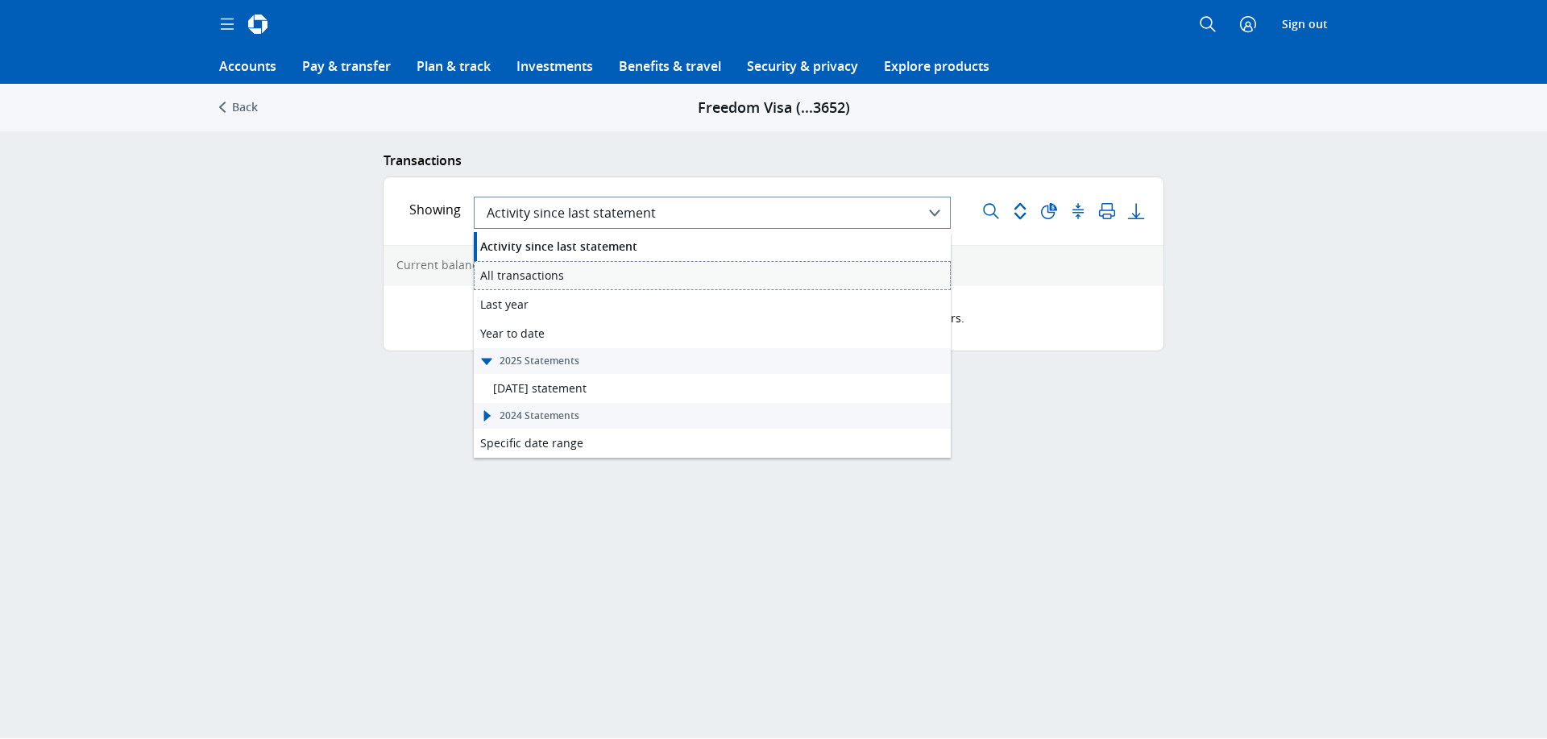
click at [582, 271] on div "All transactions All transactions" at bounding box center [712, 275] width 477 height 29
type mds-select "{"CARD_CYCLE_START_DATE":"[DATE]","CARD_CYCLE_END_DATE":"[DATE]"}"
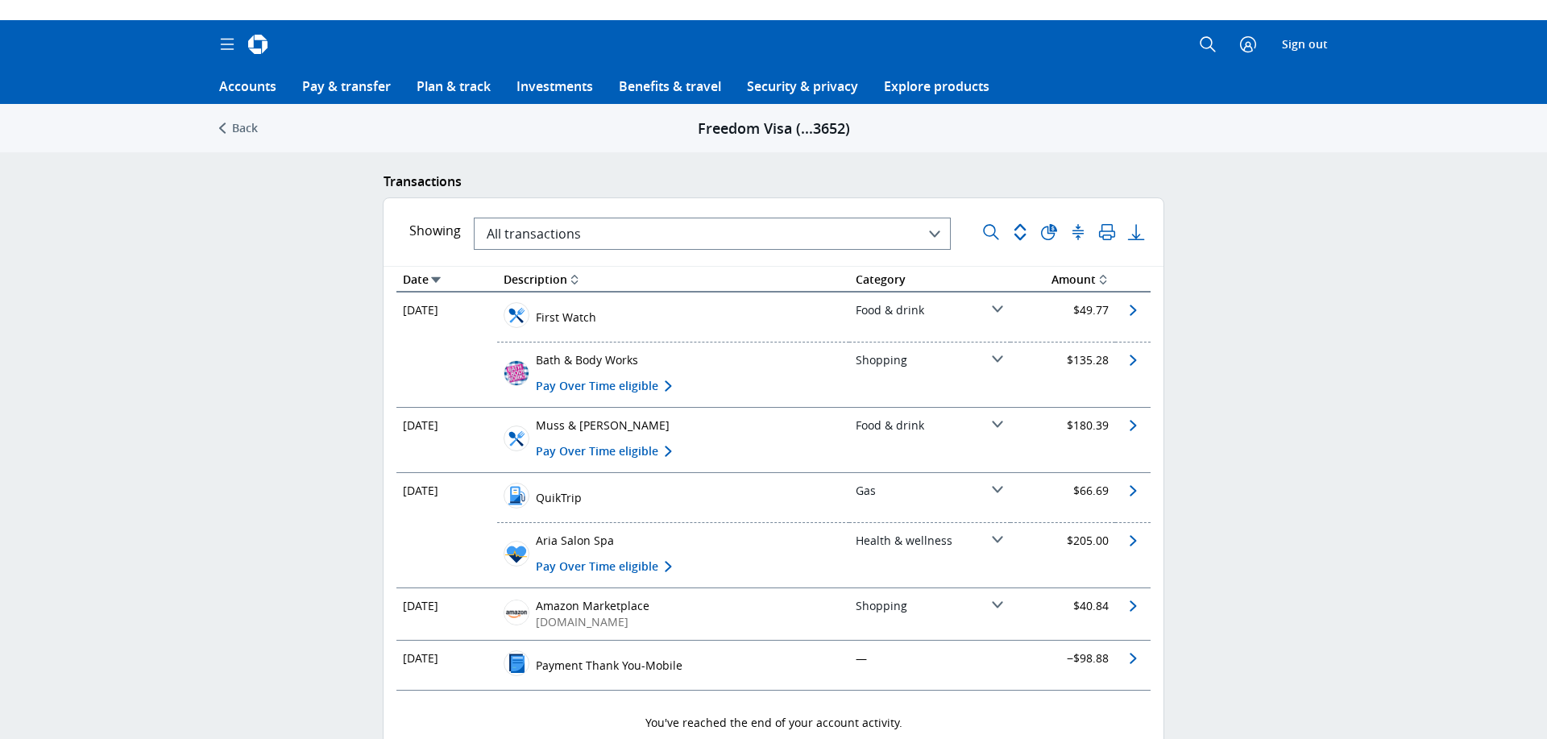
scroll to position [55, 0]
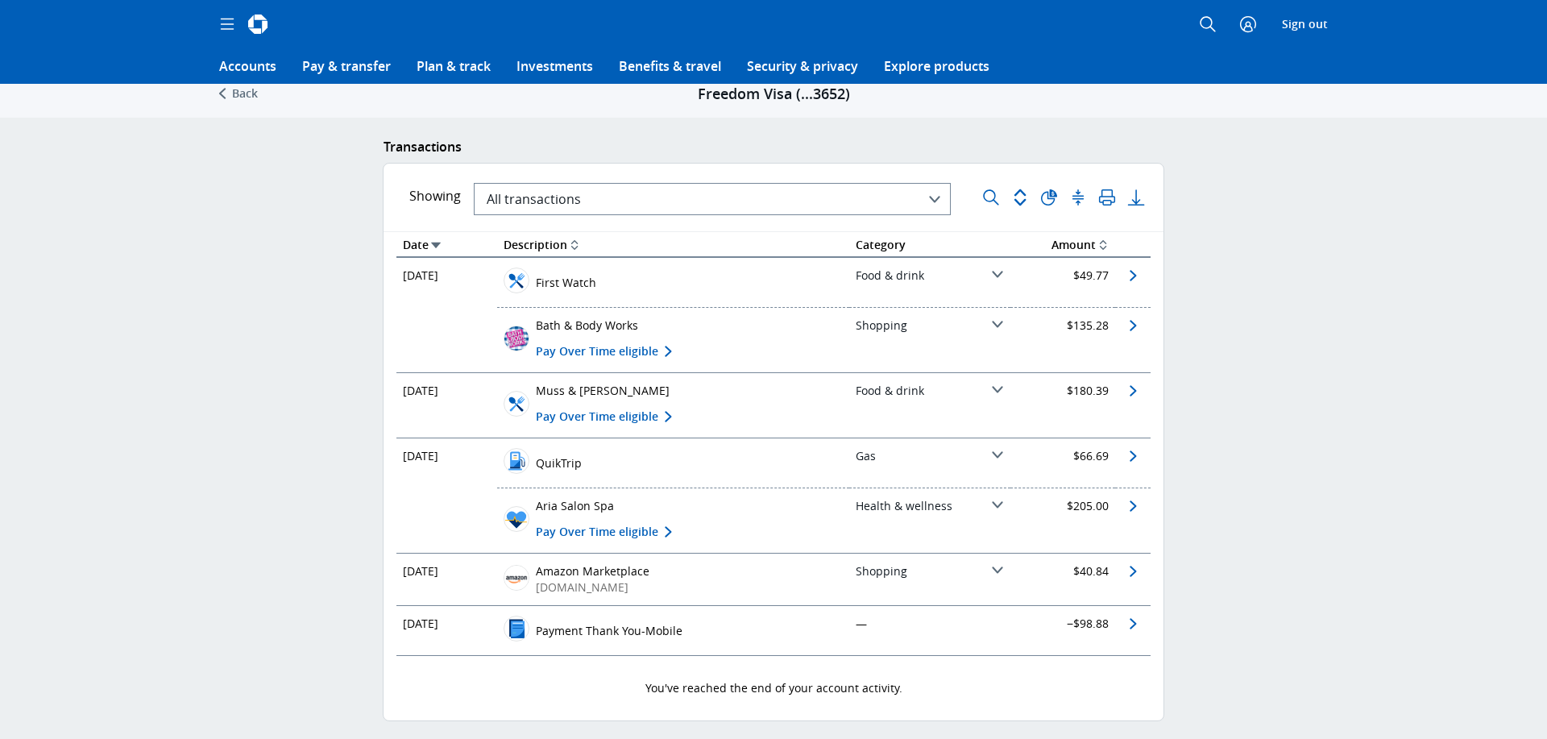
click at [5, 724] on icon "" at bounding box center [2, 733] width 5 height 18
